Goal: Task Accomplishment & Management: Use online tool/utility

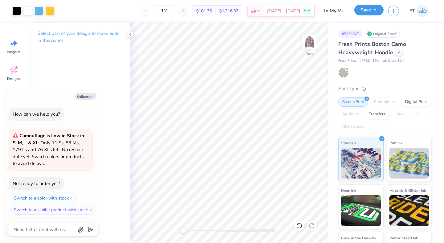
click at [368, 13] on button "Save" at bounding box center [368, 10] width 29 height 11
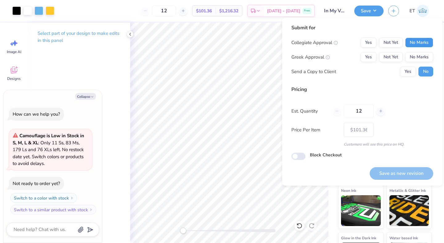
click at [414, 41] on button "No Marks" at bounding box center [419, 43] width 28 height 10
click at [428, 60] on button "No Marks" at bounding box center [419, 57] width 28 height 10
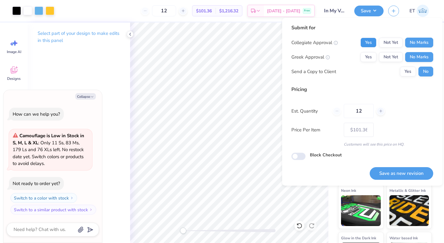
click at [369, 43] on button "Yes" at bounding box center [368, 43] width 16 height 10
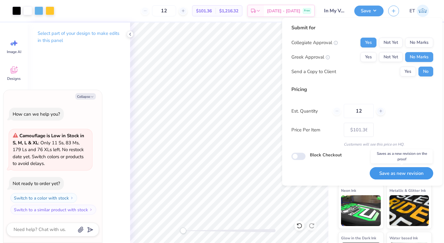
click at [389, 167] on button "Save as new revision" at bounding box center [401, 173] width 63 height 13
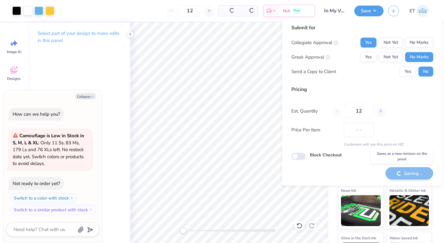
type textarea "x"
type input "– –"
type textarea "x"
type input "$101.36"
type textarea "x"
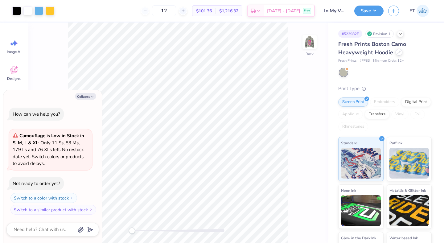
click at [399, 52] on icon at bounding box center [398, 52] width 3 height 3
type textarea "x"
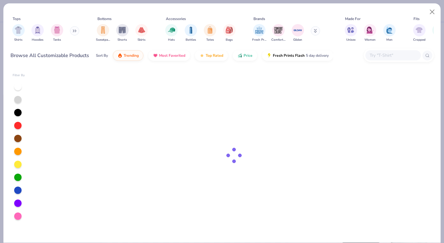
click at [385, 56] on input "text" at bounding box center [392, 55] width 47 height 7
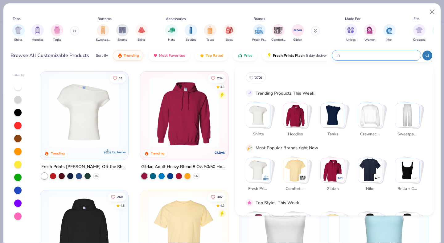
type input "ind"
type textarea "x"
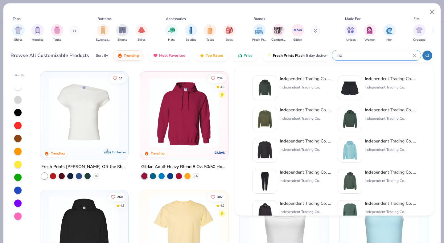
click at [347, 54] on input "ind" at bounding box center [374, 55] width 77 height 7
type input "i"
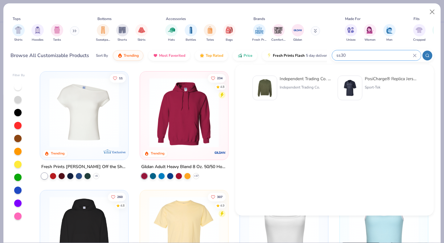
type input "ss30"
click at [295, 83] on div "Independent Trading Co. Midweight Sweatshirt Independent Trading Co." at bounding box center [306, 88] width 52 height 25
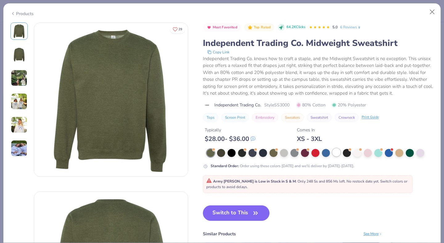
click at [336, 150] on div at bounding box center [336, 152] width 8 height 8
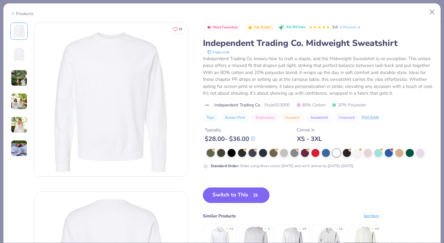
click at [236, 193] on button "Switch to This" at bounding box center [236, 194] width 67 height 15
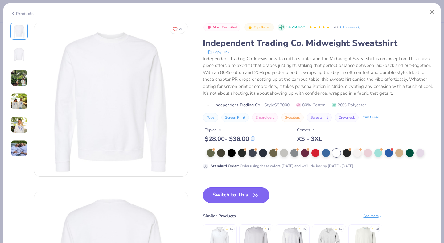
click at [240, 193] on button "Switch to This" at bounding box center [236, 194] width 67 height 15
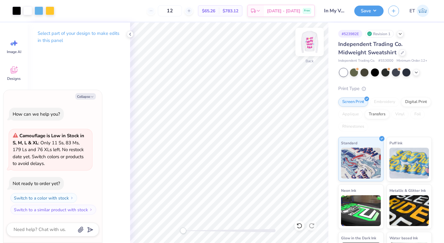
click at [313, 43] on img at bounding box center [309, 42] width 25 height 25
click at [307, 43] on img at bounding box center [309, 42] width 25 height 25
click at [369, 13] on button "Save" at bounding box center [368, 10] width 29 height 11
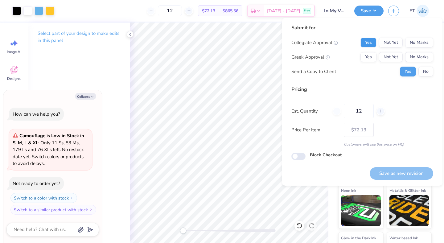
click at [364, 39] on button "Yes" at bounding box center [368, 43] width 16 height 10
click at [418, 56] on button "No Marks" at bounding box center [419, 57] width 28 height 10
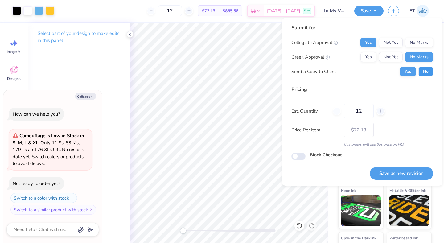
click at [428, 69] on button "No" at bounding box center [425, 72] width 15 height 10
click at [398, 173] on button "Save as new revision" at bounding box center [401, 173] width 63 height 13
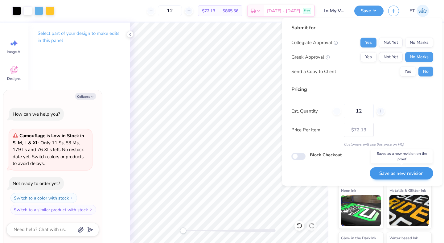
type textarea "x"
type input "– –"
type textarea "x"
type input "$72.13"
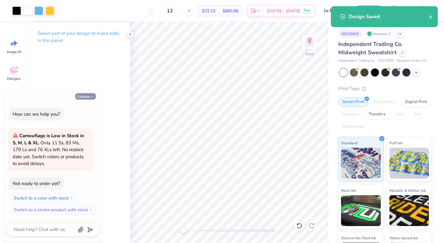
click at [94, 94] on button "Collapse" at bounding box center [85, 96] width 21 height 6
type textarea "x"
